Goal: Information Seeking & Learning: Compare options

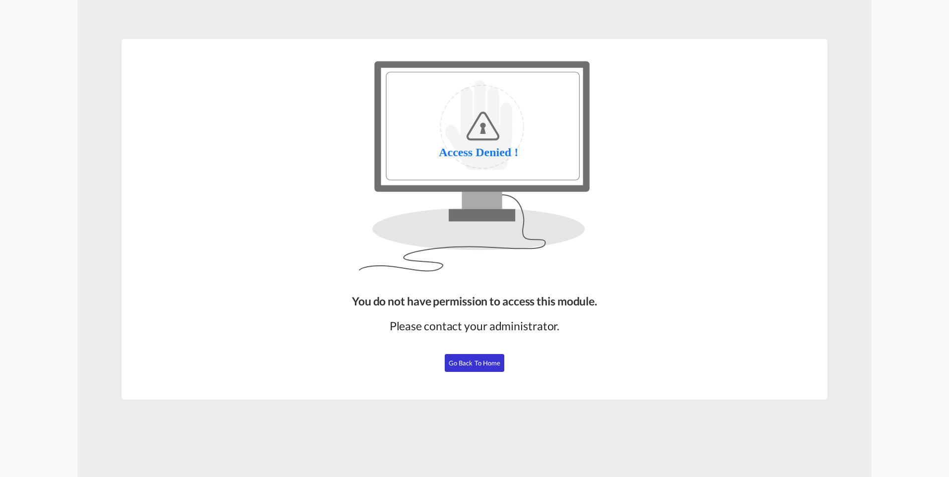
click at [480, 365] on span "Go Back to Home" at bounding box center [475, 363] width 52 height 8
